Goal: Ask a question

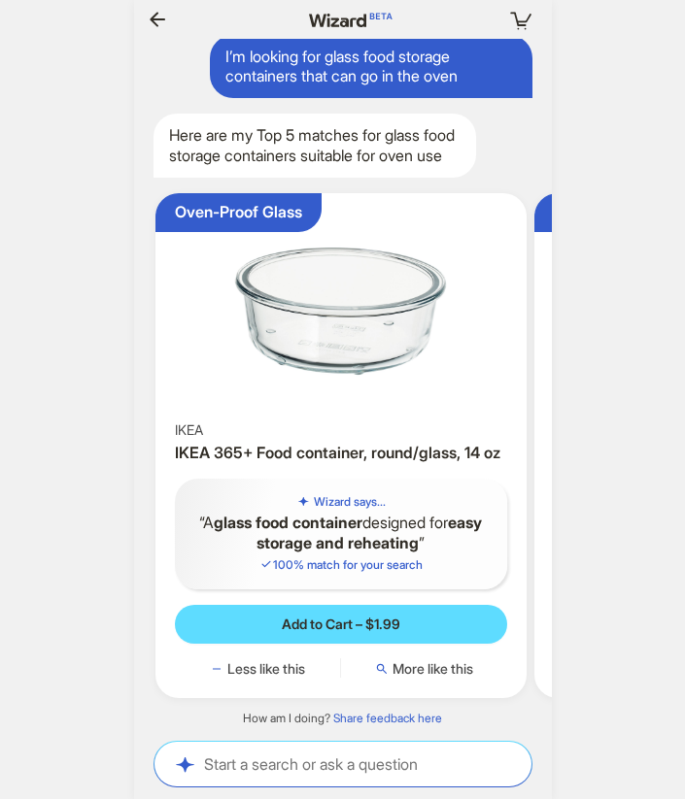
scroll to position [0, 2334]
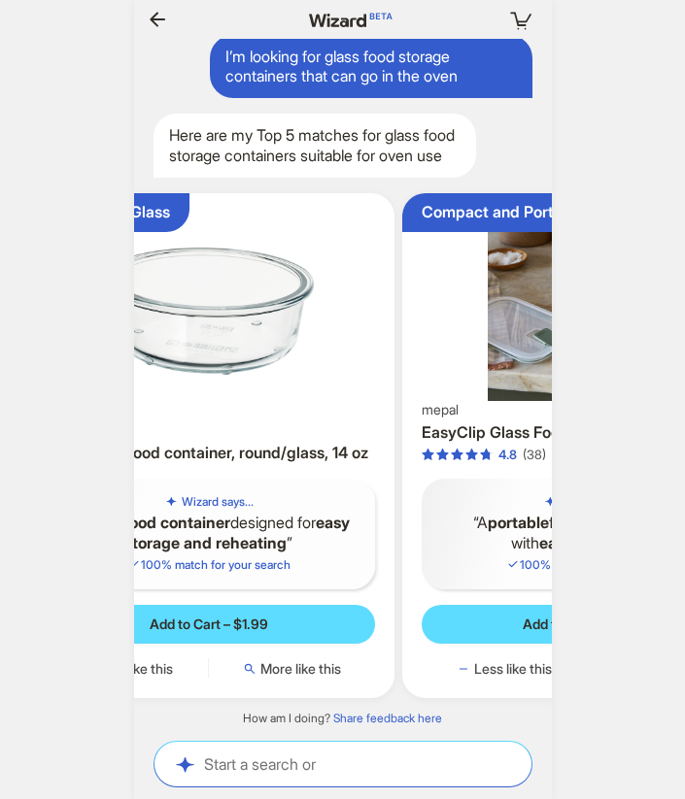
scroll to position [0, 1537]
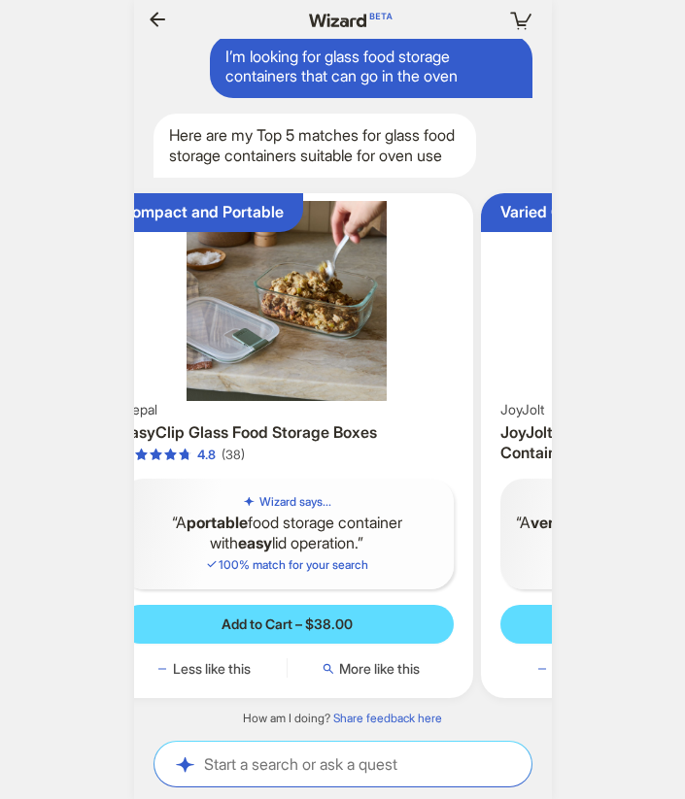
scroll to position [0, 638]
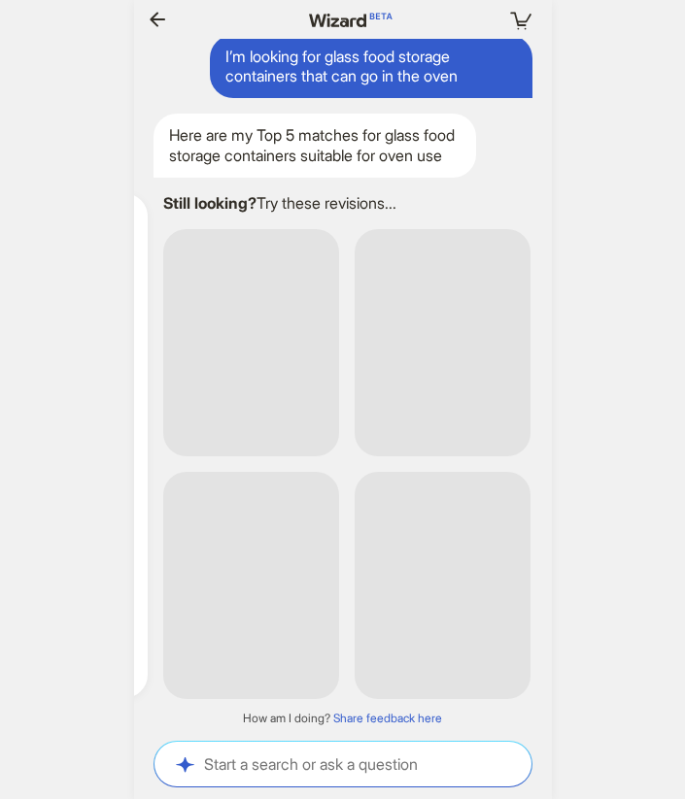
click at [634, 201] on div "Your cart is empty Hi, Kenneth! I’m your superpowered shopping agent What are y…" at bounding box center [342, 399] width 685 height 799
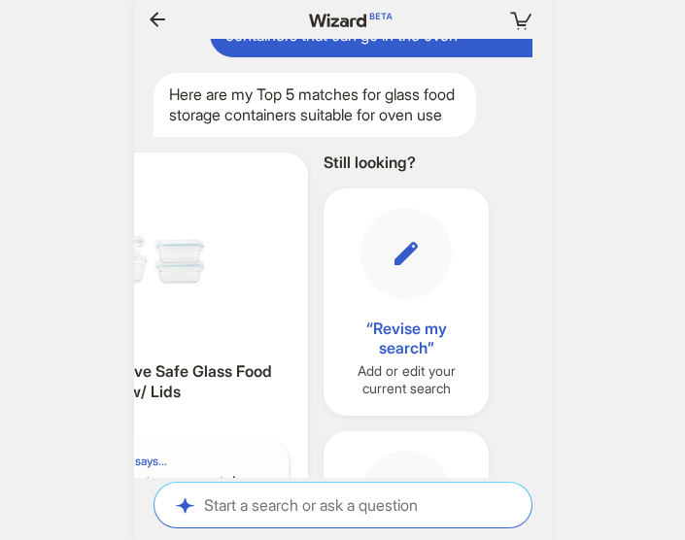
click at [151, 31] on button "button" at bounding box center [157, 19] width 31 height 31
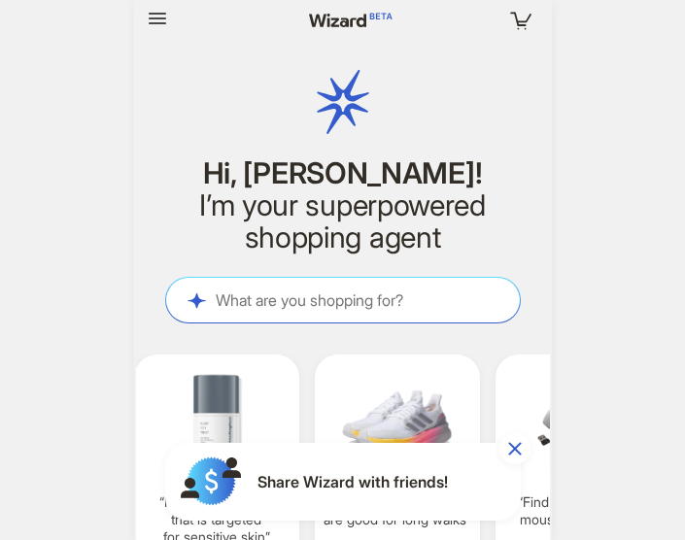
click at [511, 449] on icon "button" at bounding box center [514, 448] width 23 height 23
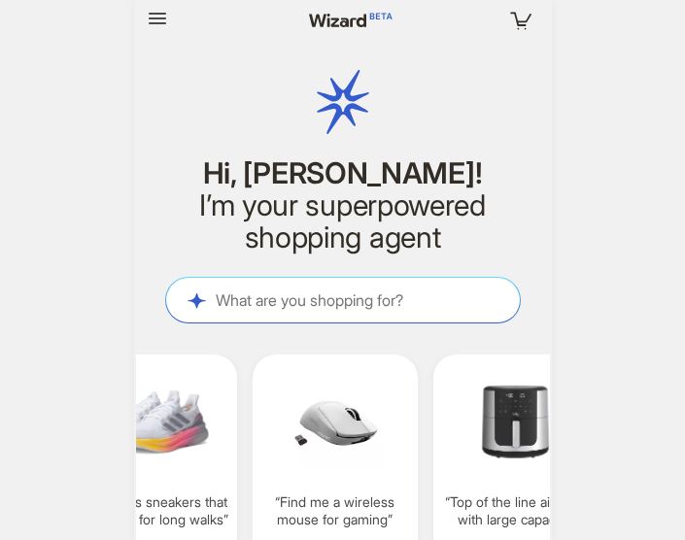
click at [510, 397] on img at bounding box center [516, 422] width 150 height 112
type textarea "**********"
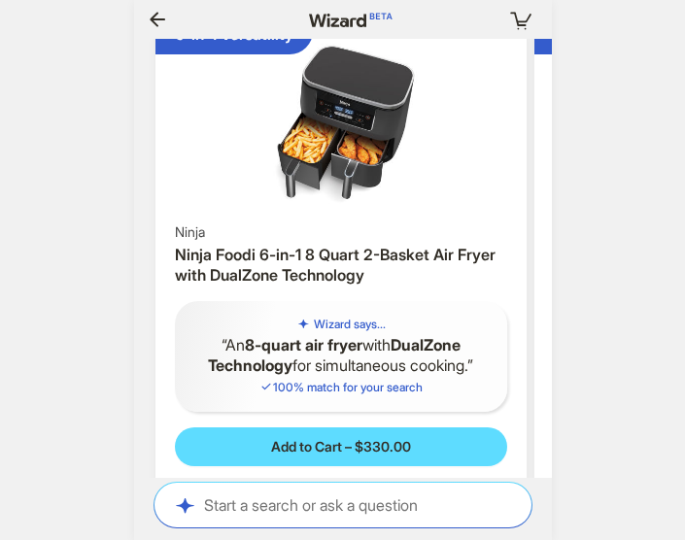
scroll to position [4911, 0]
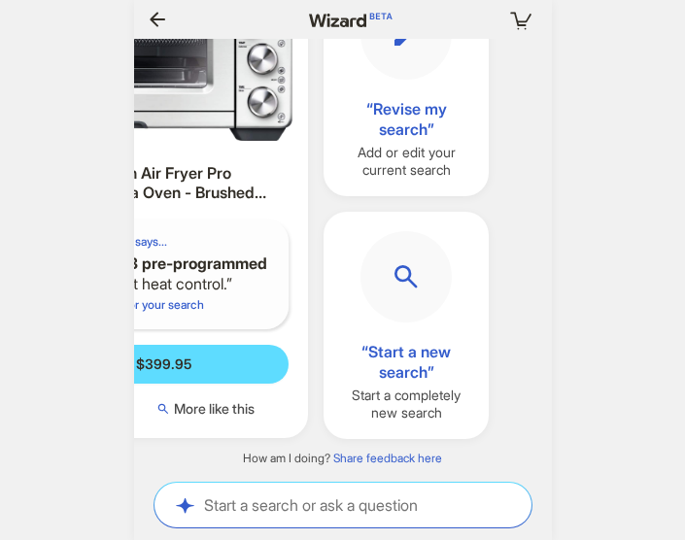
scroll to position [0, 1842]
click at [152, 29] on icon "button" at bounding box center [157, 19] width 23 height 23
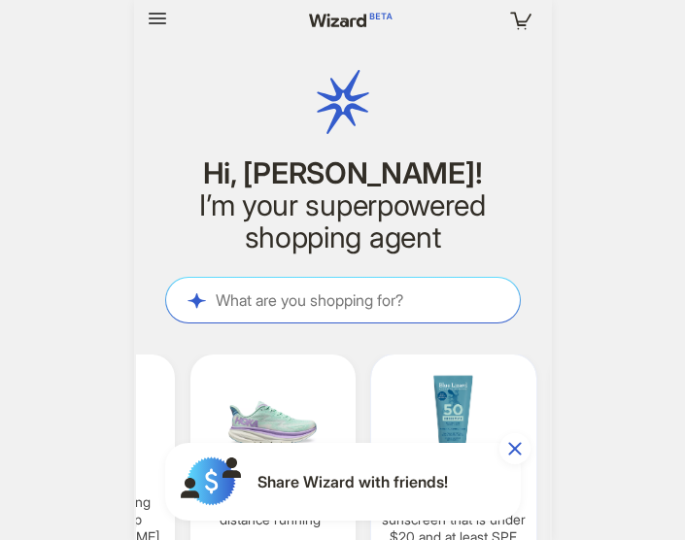
scroll to position [0, 1937]
click at [437, 370] on img at bounding box center [450, 422] width 150 height 112
type textarea "**********"
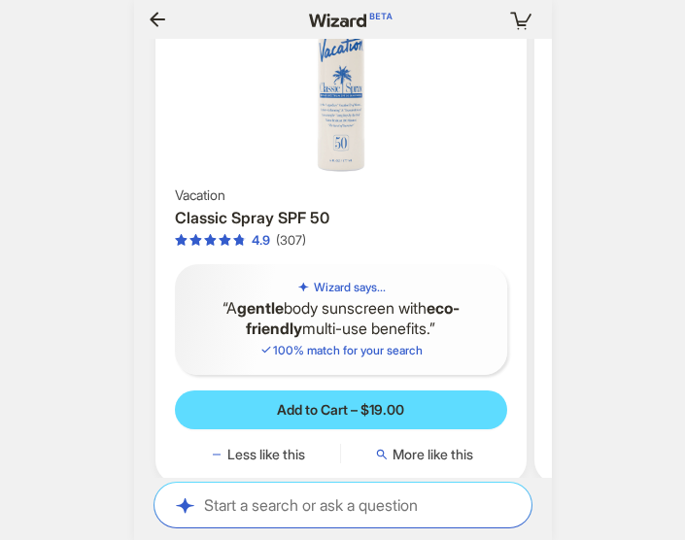
scroll to position [0, 190]
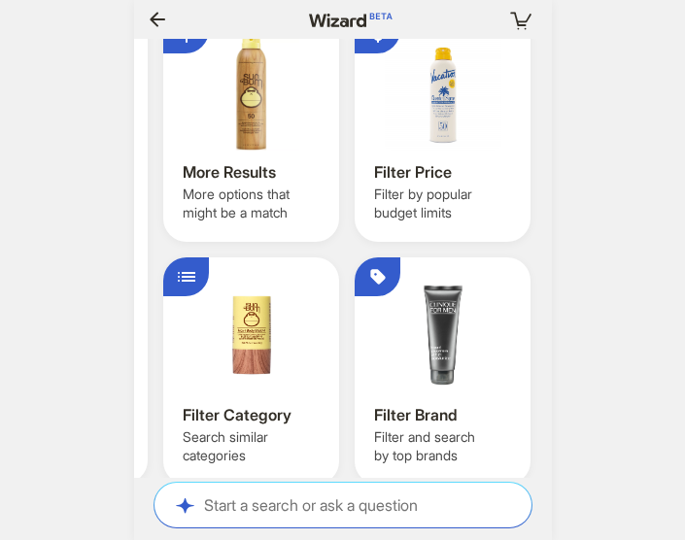
click at [159, 18] on icon "button" at bounding box center [158, 19] width 16 height 15
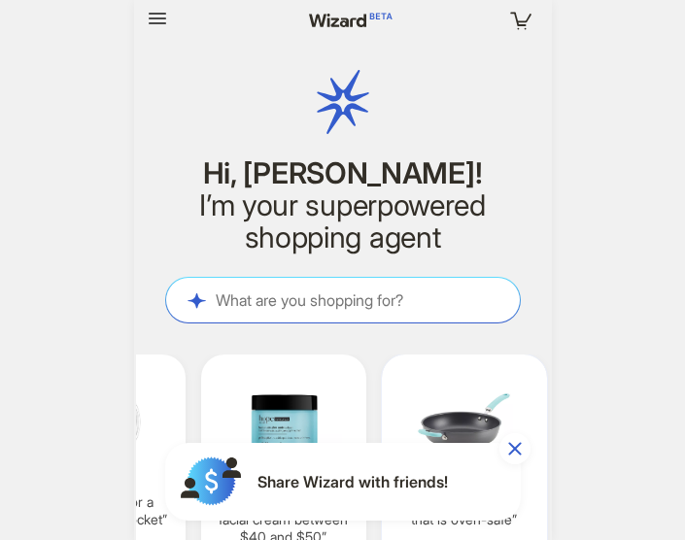
click at [470, 394] on img at bounding box center [464, 422] width 150 height 112
type textarea "**********"
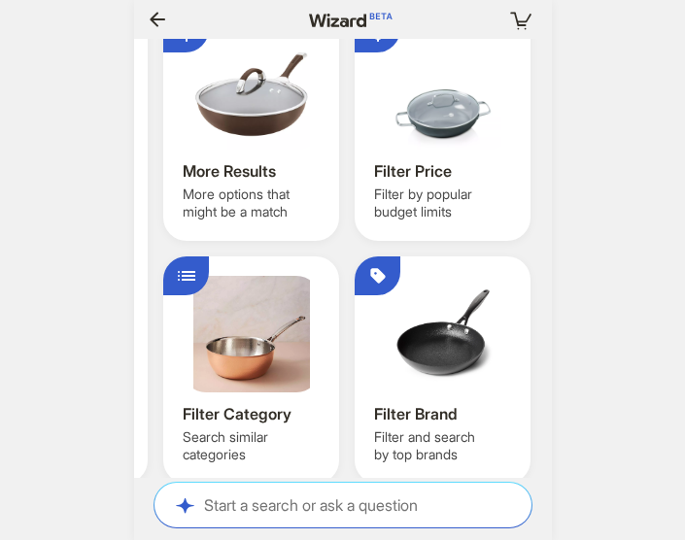
click at [160, 25] on icon "button" at bounding box center [157, 19] width 23 height 23
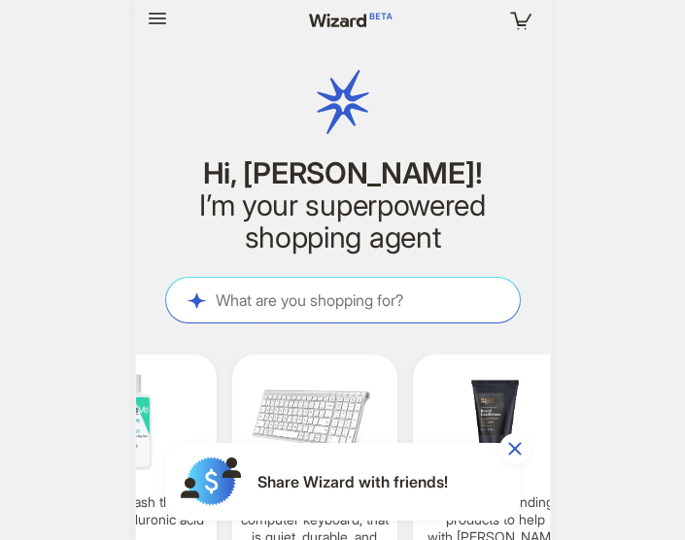
click at [521, 434] on button "button" at bounding box center [514, 448] width 31 height 31
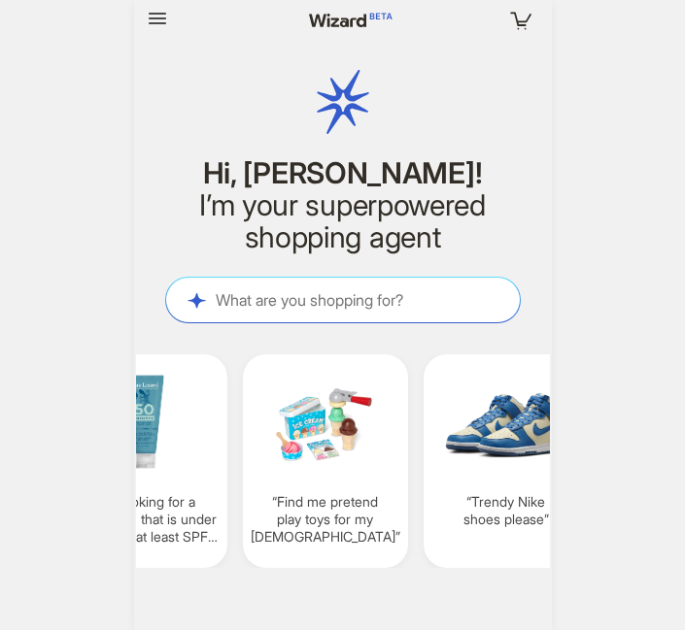
click at [487, 507] on q "Trendy Nike shoes please" at bounding box center [506, 510] width 150 height 35
type textarea "**********"
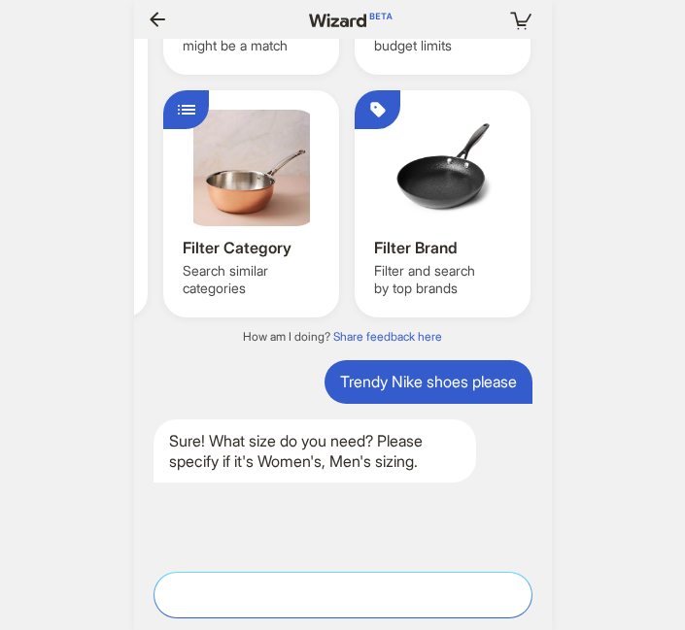
click at [423, 539] on textarea at bounding box center [342, 595] width 377 height 20
type textarea "********"
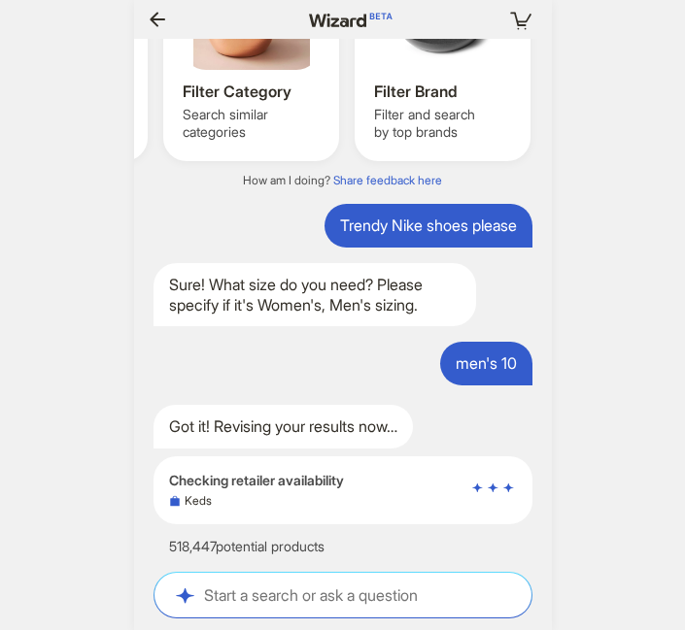
scroll to position [0, 2202]
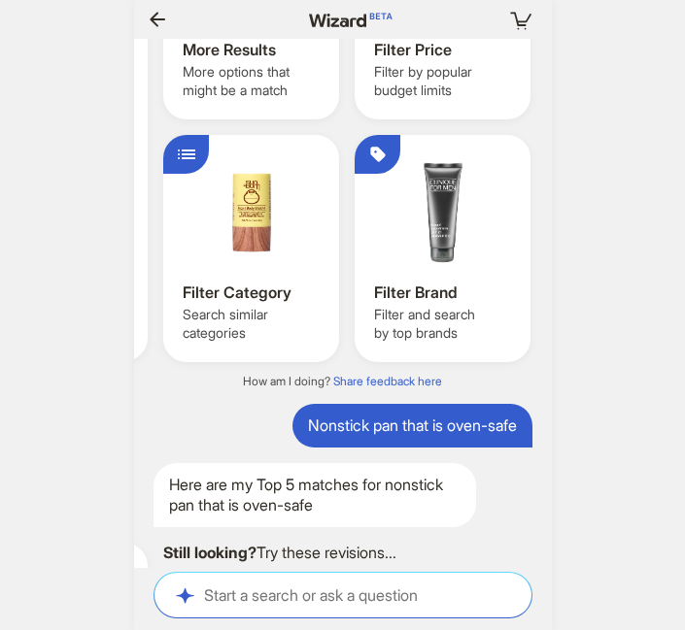
click at [155, 17] on icon "button" at bounding box center [157, 19] width 23 height 23
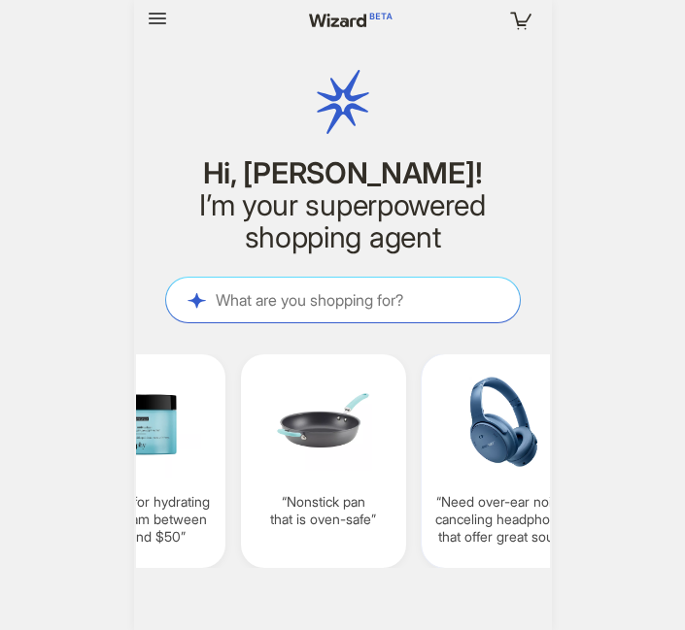
scroll to position [0, 1885]
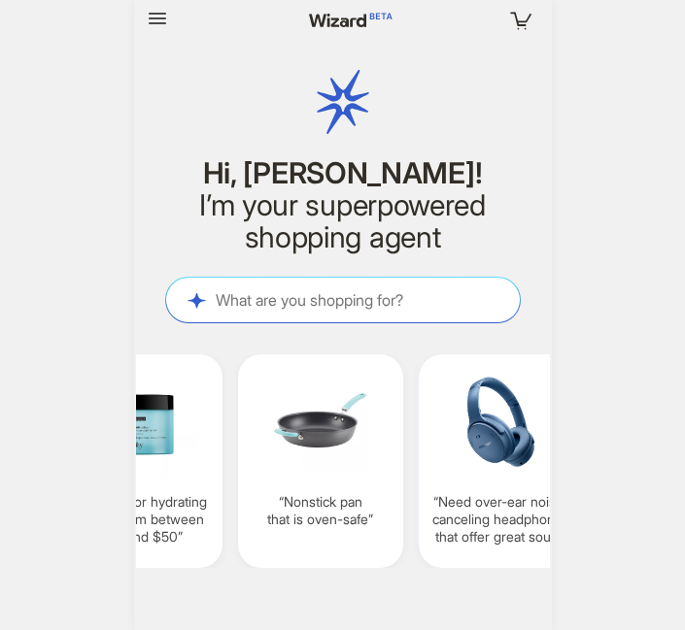
click at [515, 423] on img at bounding box center [501, 422] width 150 height 112
type textarea "**********"
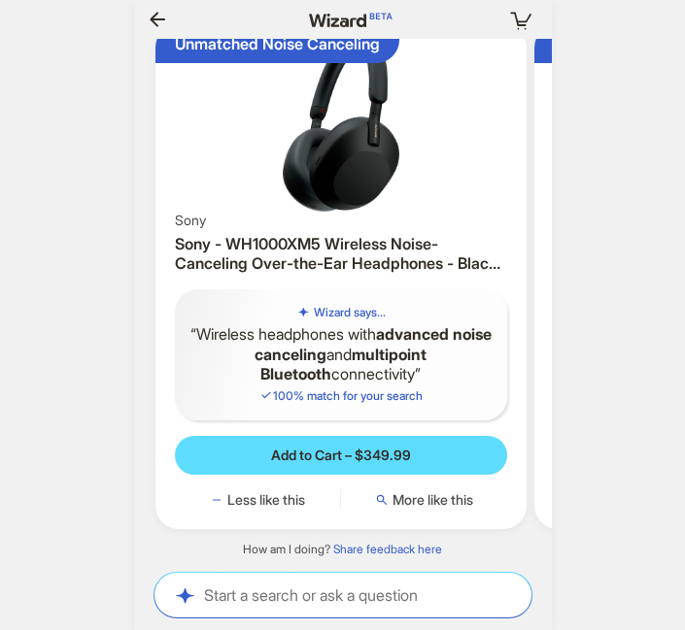
scroll to position [0, 213]
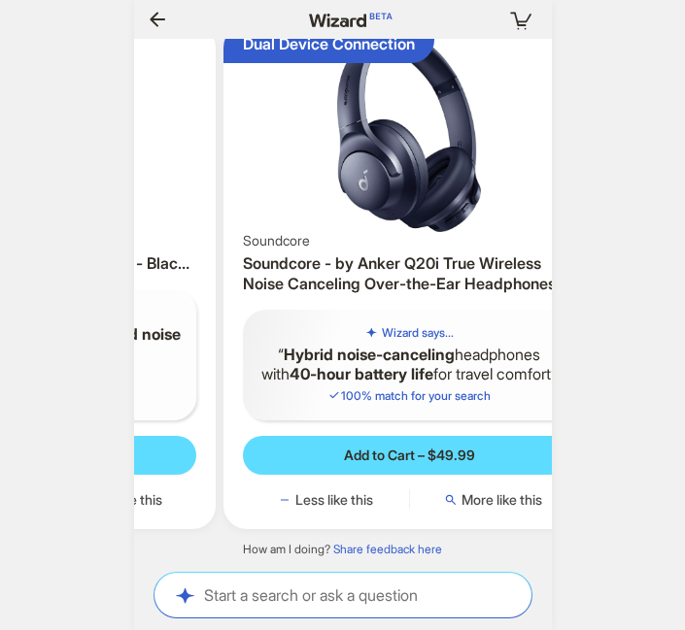
scroll to position [0, 386]
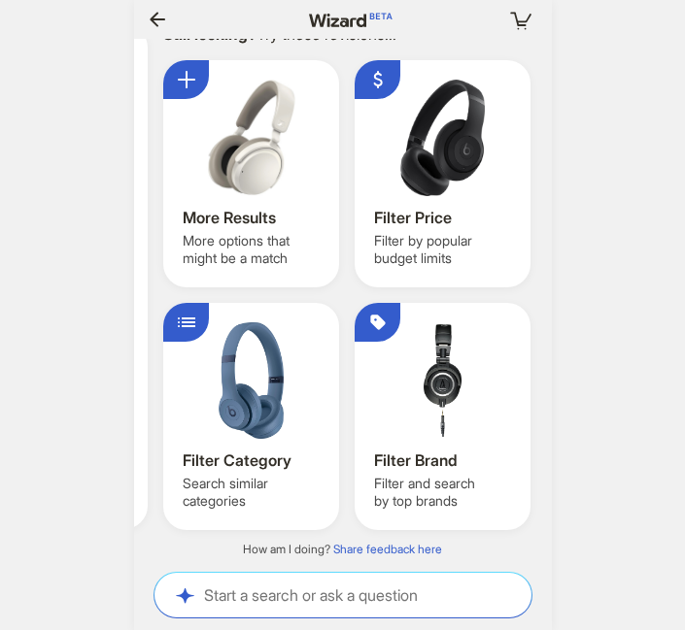
click at [298, 539] on div "Start a search or ask a question Start a search or ask a question" at bounding box center [342, 595] width 377 height 45
click at [291, 539] on textarea at bounding box center [342, 595] width 377 height 20
type textarea "**********"
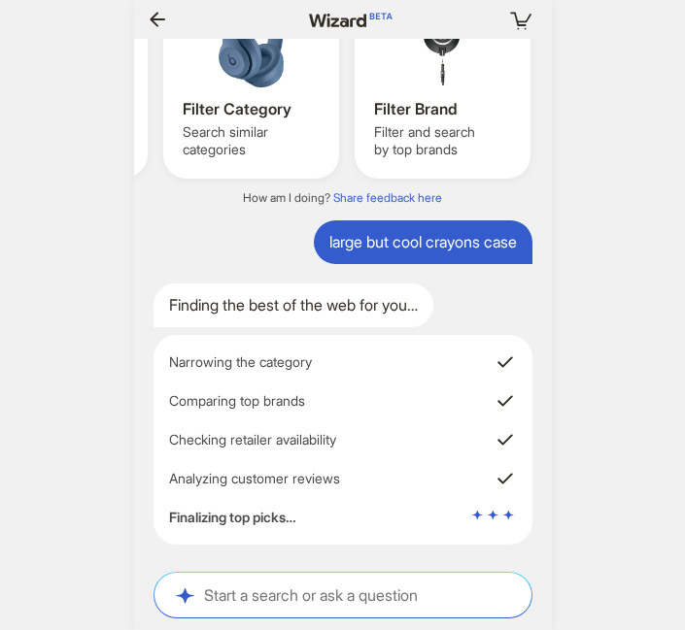
scroll to position [8033, 0]
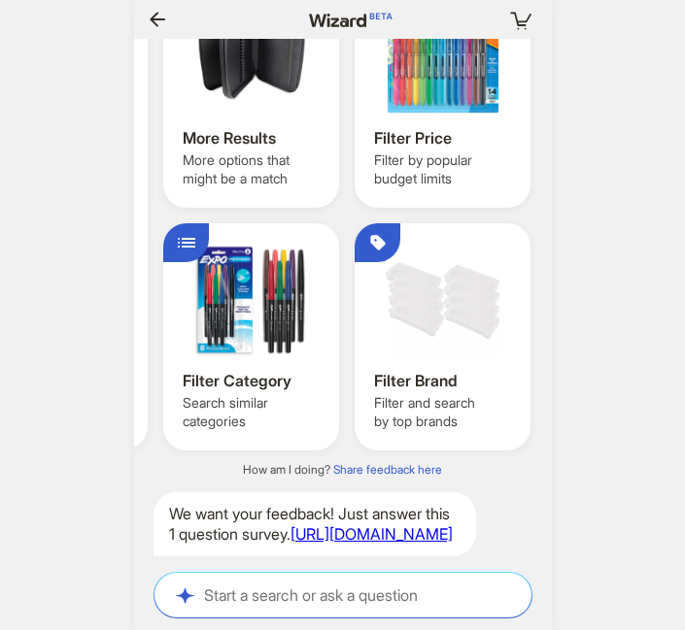
scroll to position [0, 1891]
